Goal: Navigation & Orientation: Find specific page/section

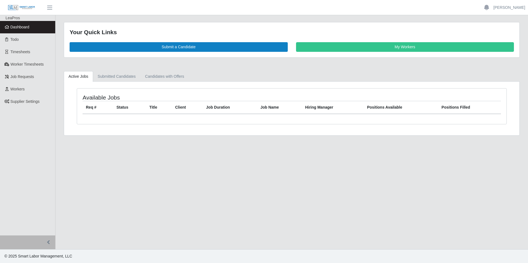
drag, startPoint x: 0, startPoint y: 0, endPoint x: 23, endPoint y: 25, distance: 34.2
click at [23, 25] on span "Dashboard" at bounding box center [19, 27] width 19 height 4
click at [28, 28] on span "Dashboard" at bounding box center [19, 27] width 19 height 4
click at [26, 28] on span "Dashboard" at bounding box center [19, 27] width 19 height 4
